Goal: Task Accomplishment & Management: Use online tool/utility

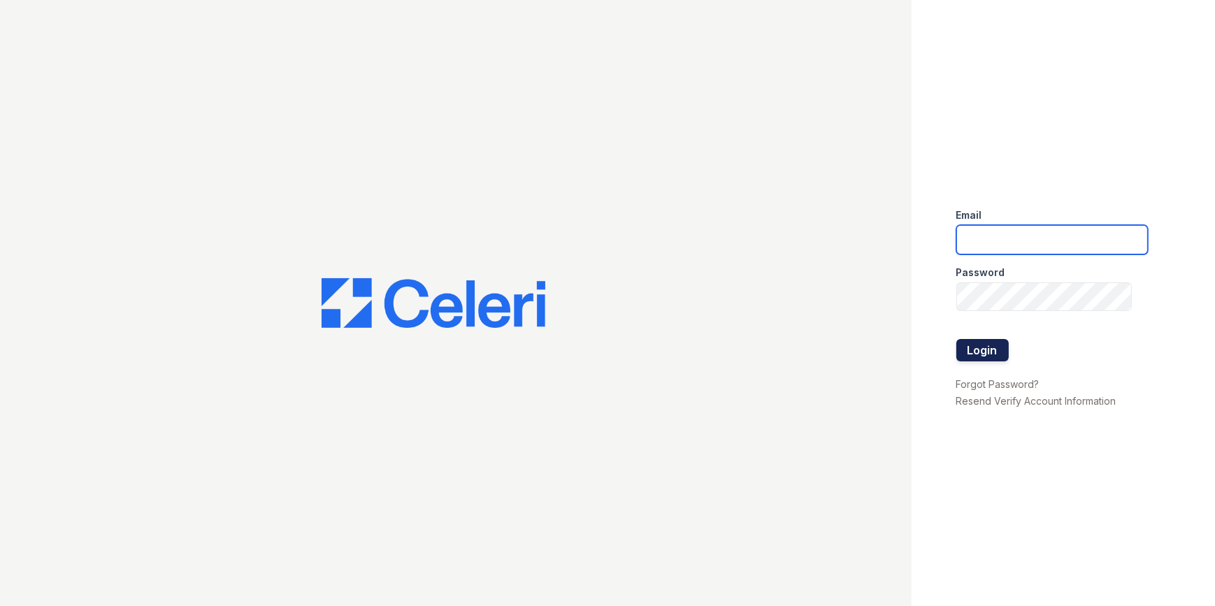
type input "[EMAIL_ADDRESS][DOMAIN_NAME]"
click at [989, 355] on button "Login" at bounding box center [983, 350] width 52 height 22
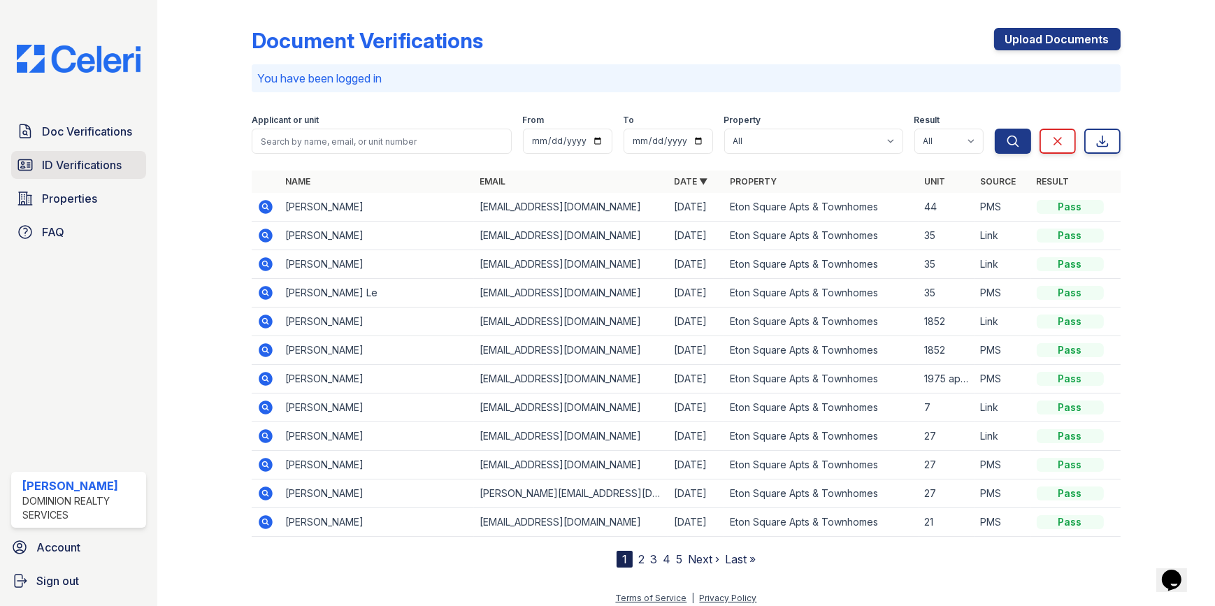
click at [99, 157] on span "ID Verifications" at bounding box center [82, 165] width 80 height 17
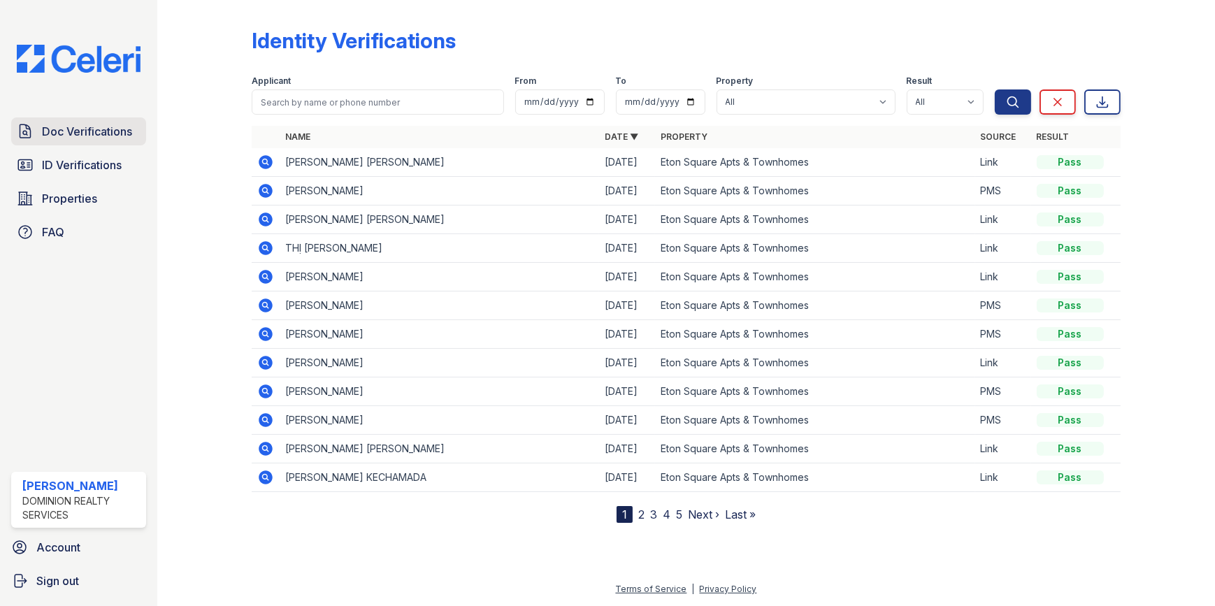
click at [92, 127] on span "Doc Verifications" at bounding box center [87, 131] width 90 height 17
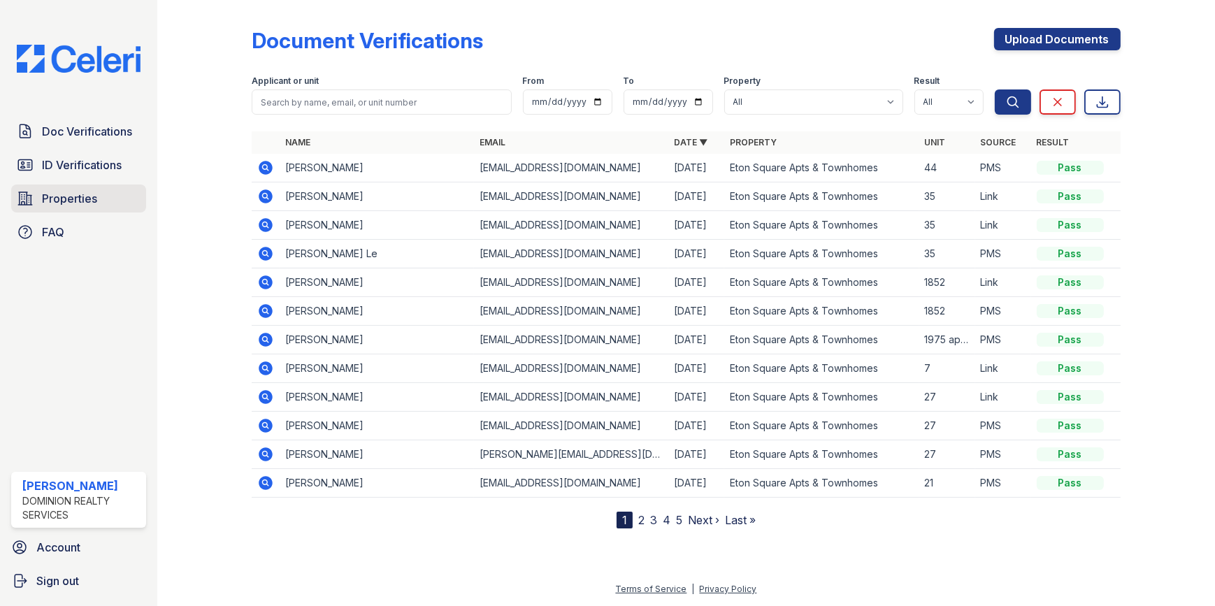
click at [80, 199] on span "Properties" at bounding box center [69, 198] width 55 height 17
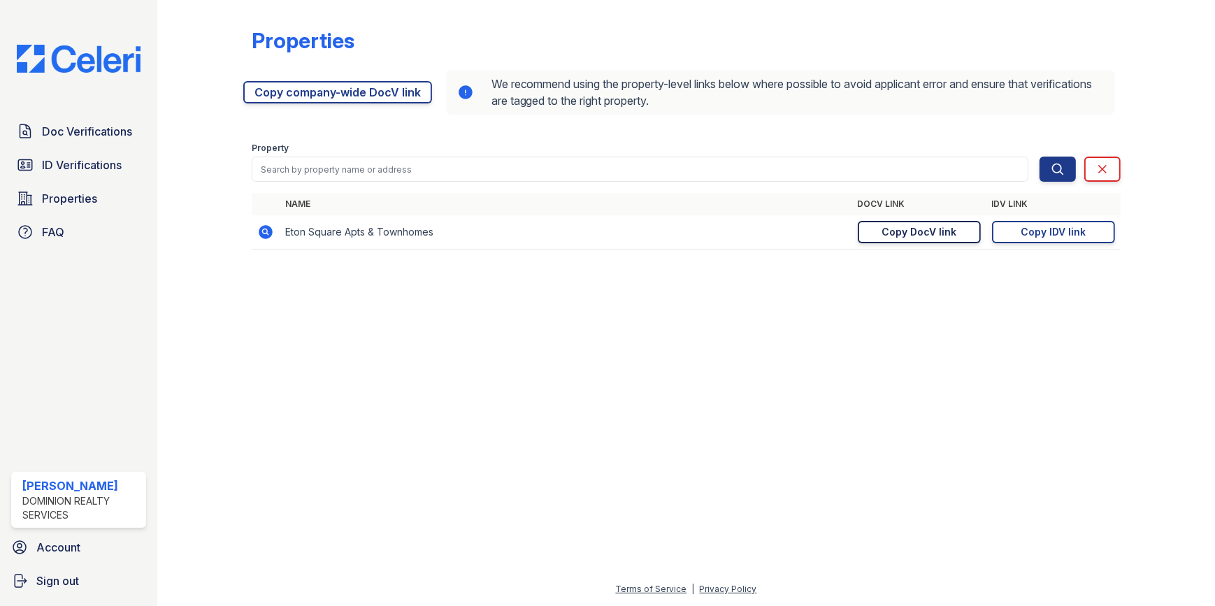
click at [917, 228] on div "Copy DocV link" at bounding box center [919, 232] width 75 height 14
click at [263, 236] on icon at bounding box center [266, 232] width 14 height 14
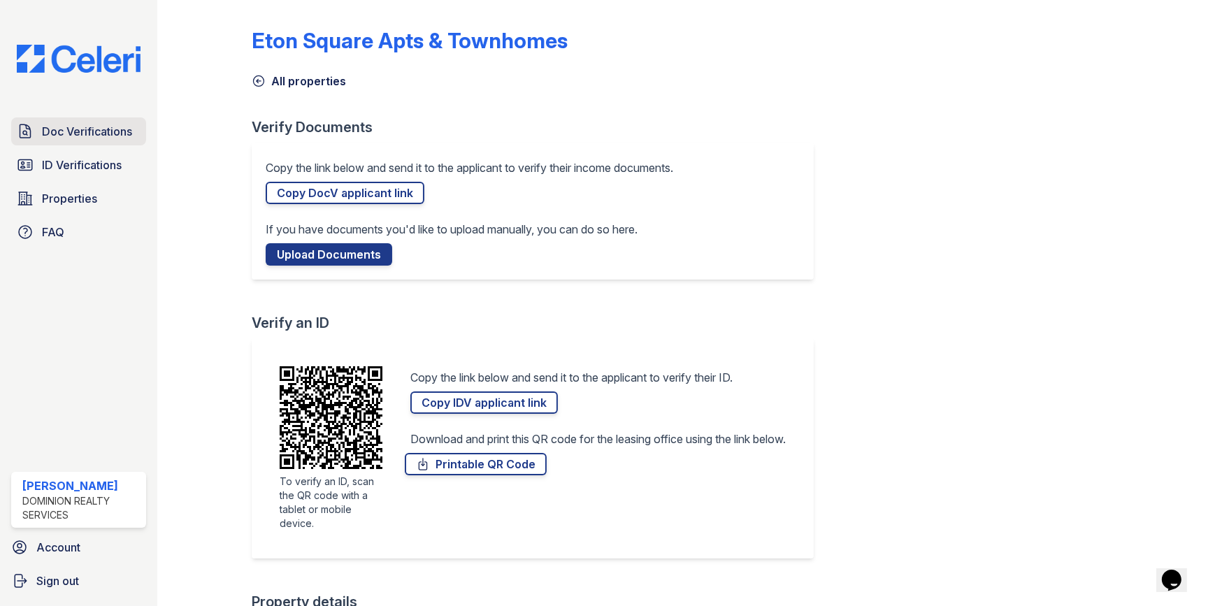
click at [96, 128] on span "Doc Verifications" at bounding box center [87, 131] width 90 height 17
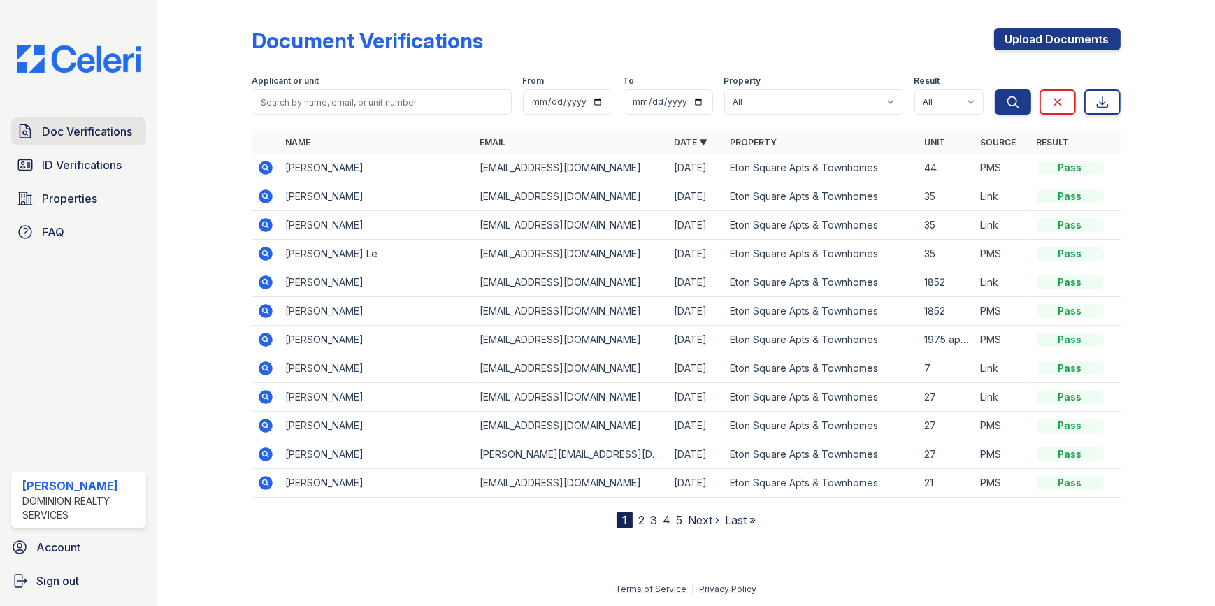
click at [85, 136] on span "Doc Verifications" at bounding box center [87, 131] width 90 height 17
click at [52, 195] on span "Properties" at bounding box center [69, 198] width 55 height 17
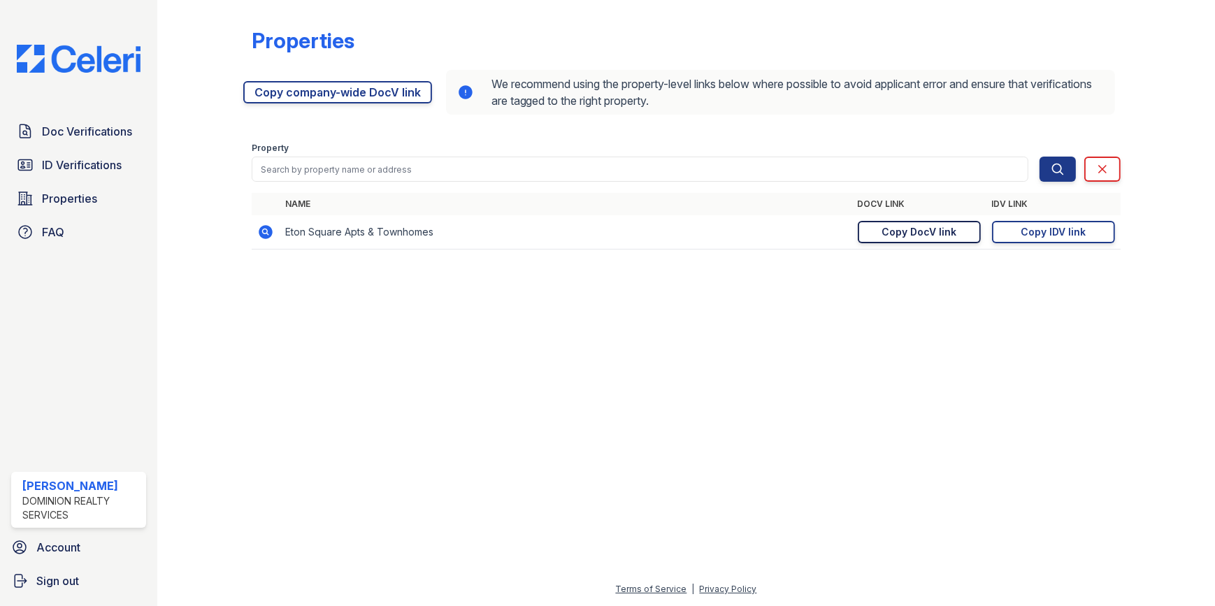
click at [913, 243] on link "Copy DocV link Copy link" at bounding box center [919, 232] width 123 height 22
click at [914, 238] on div "Copy DocV link" at bounding box center [919, 232] width 75 height 14
